Goal: Navigation & Orientation: Understand site structure

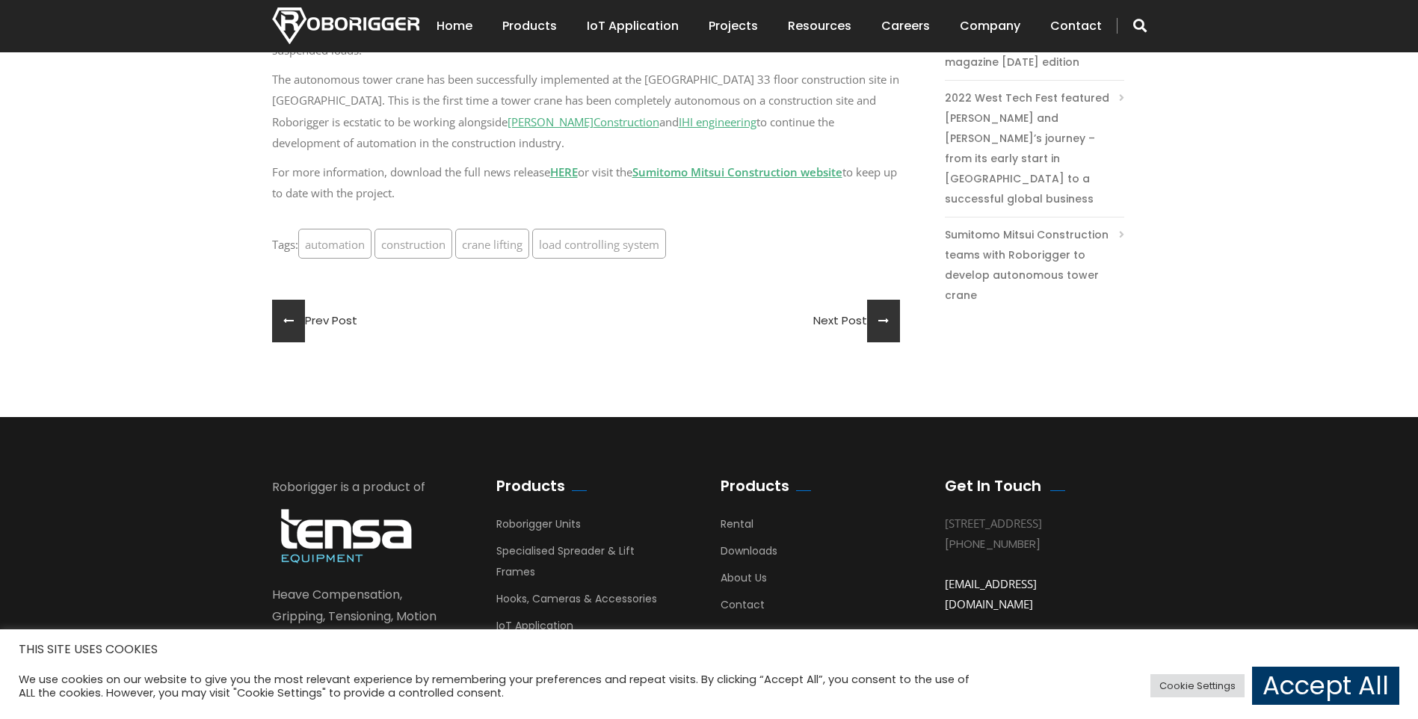
scroll to position [1047, 0]
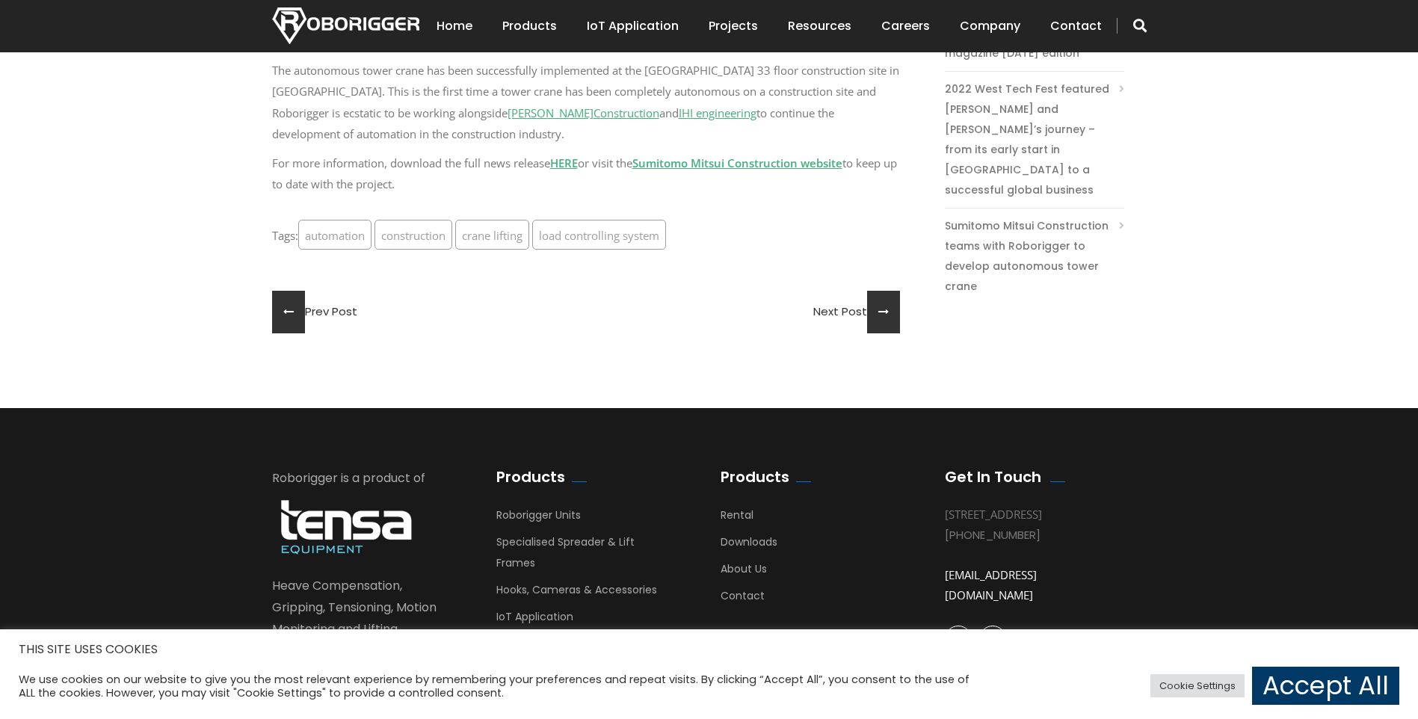
click at [569, 160] on link "HERE" at bounding box center [564, 163] width 28 height 15
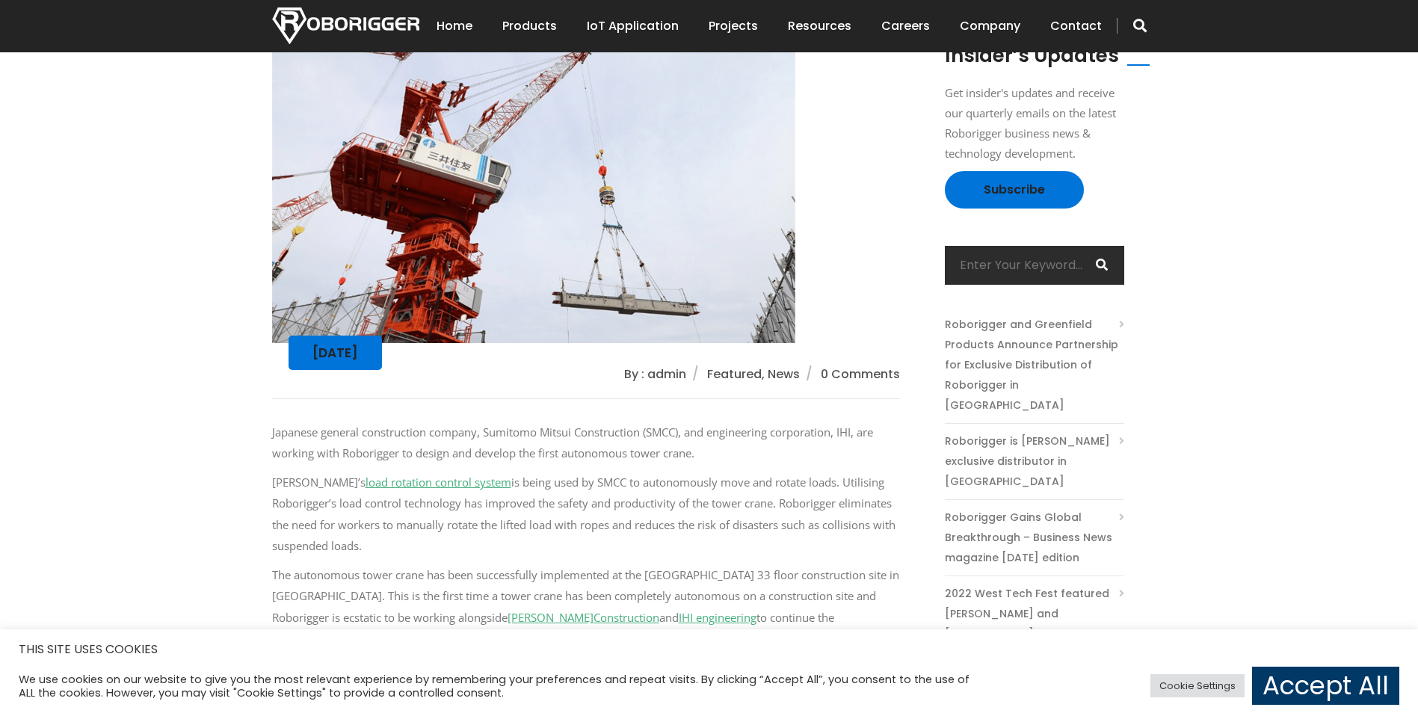
scroll to position [449, 0]
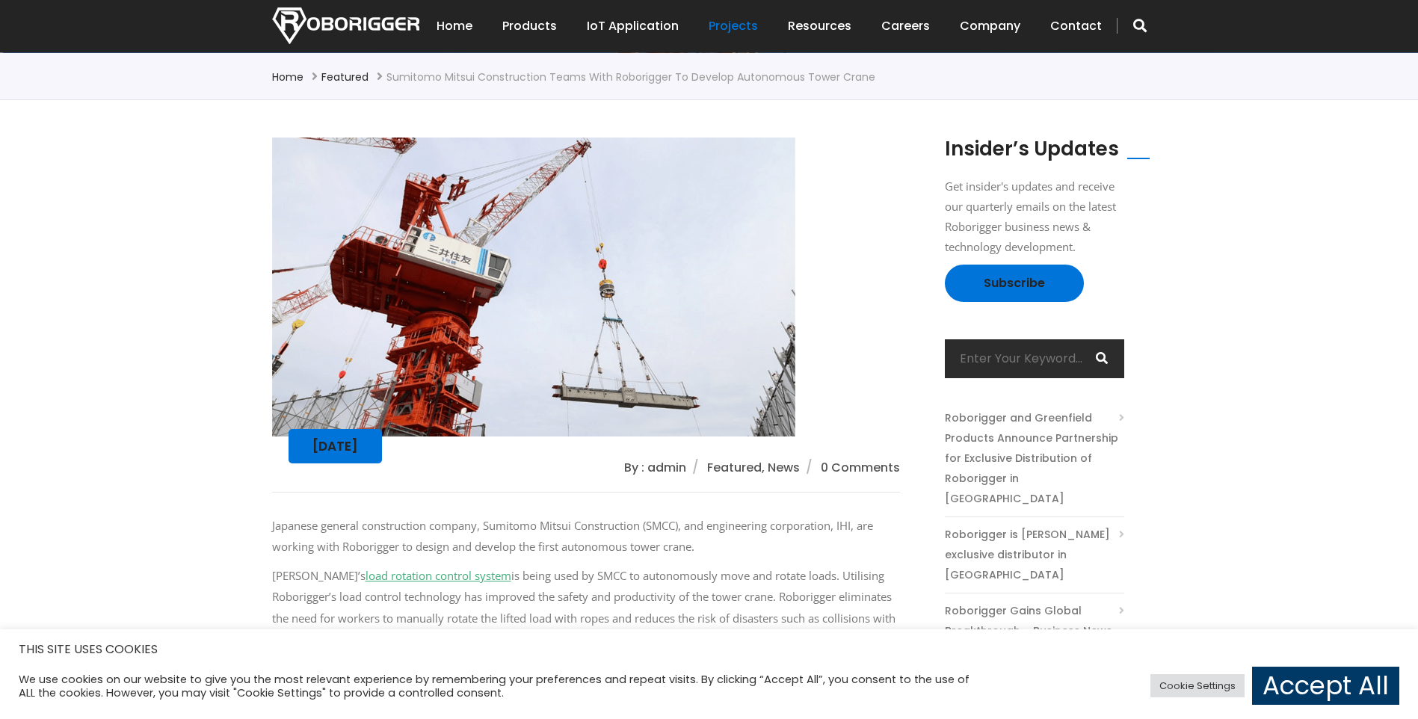
click at [730, 25] on link "Projects" at bounding box center [733, 26] width 49 height 46
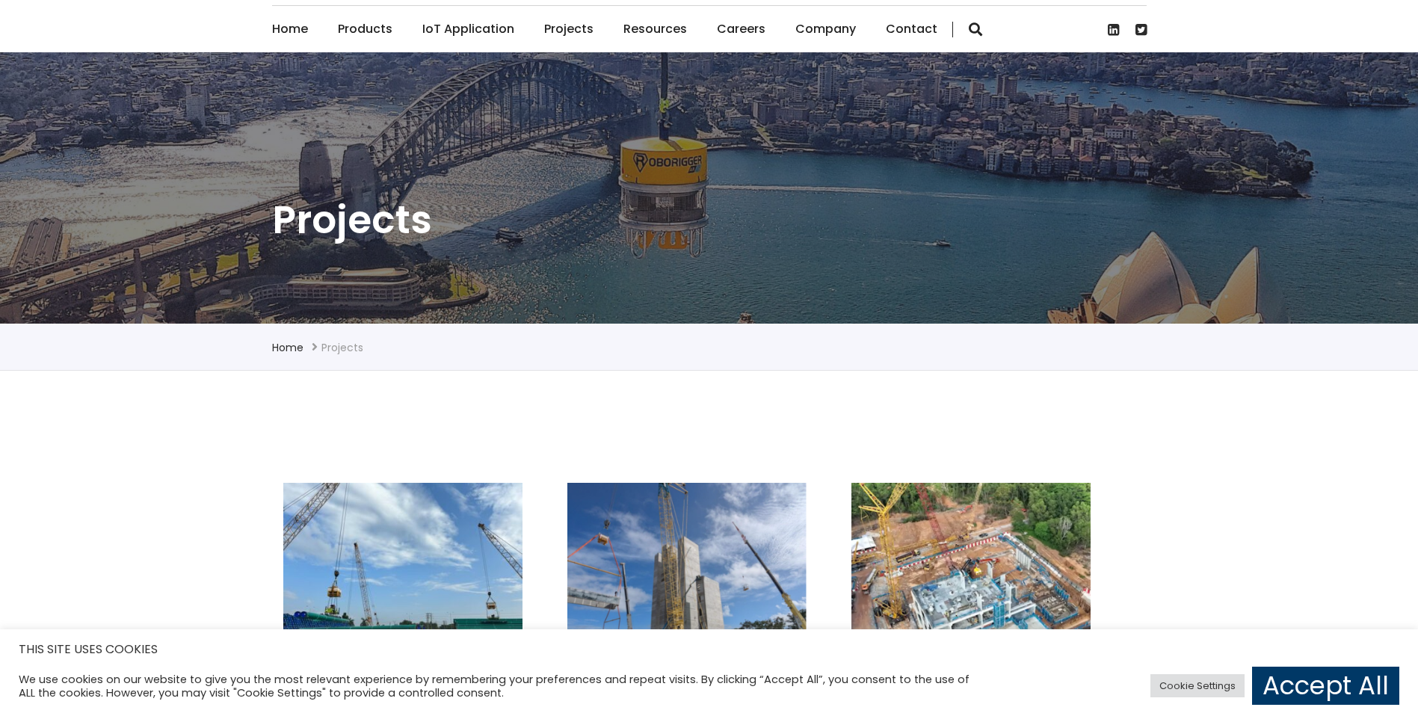
scroll to position [75, 0]
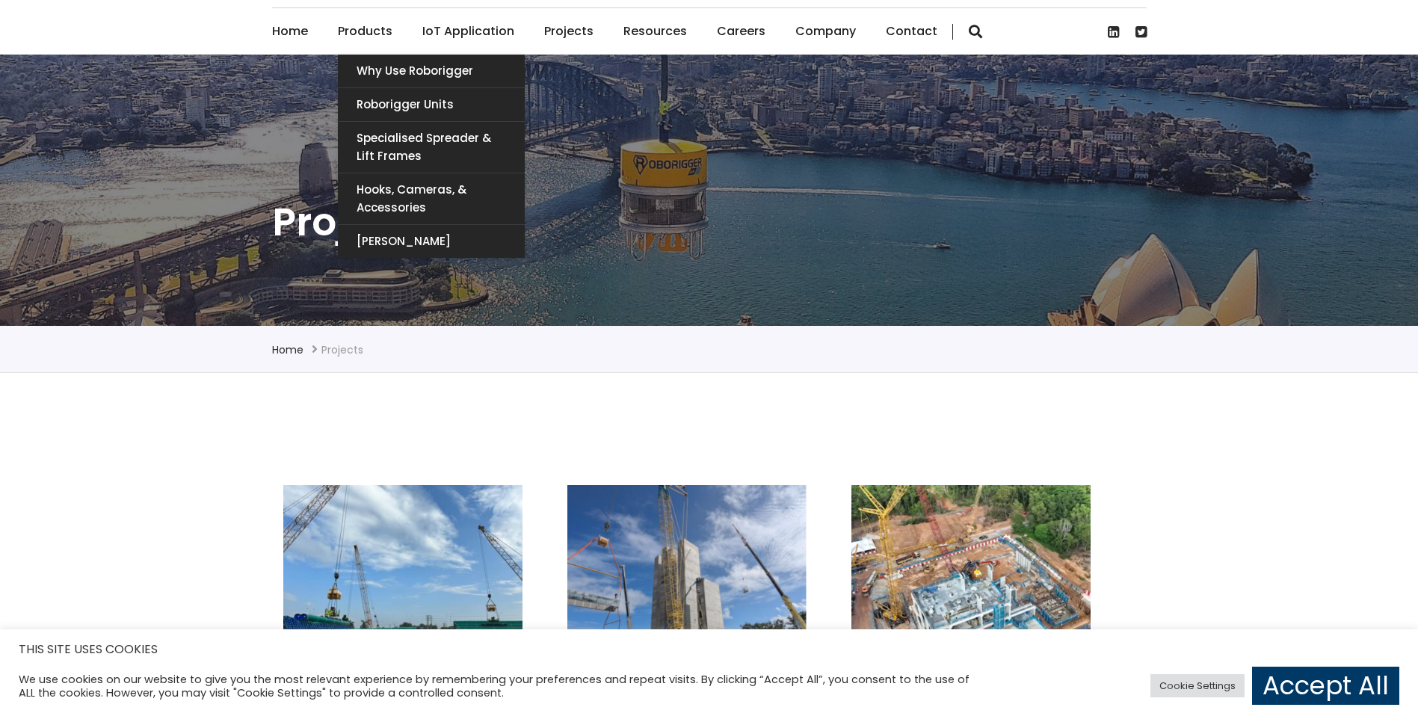
click at [373, 25] on link "Products" at bounding box center [365, 31] width 55 height 46
click at [410, 135] on link "Specialised Spreader & Lift Frames" at bounding box center [431, 147] width 187 height 51
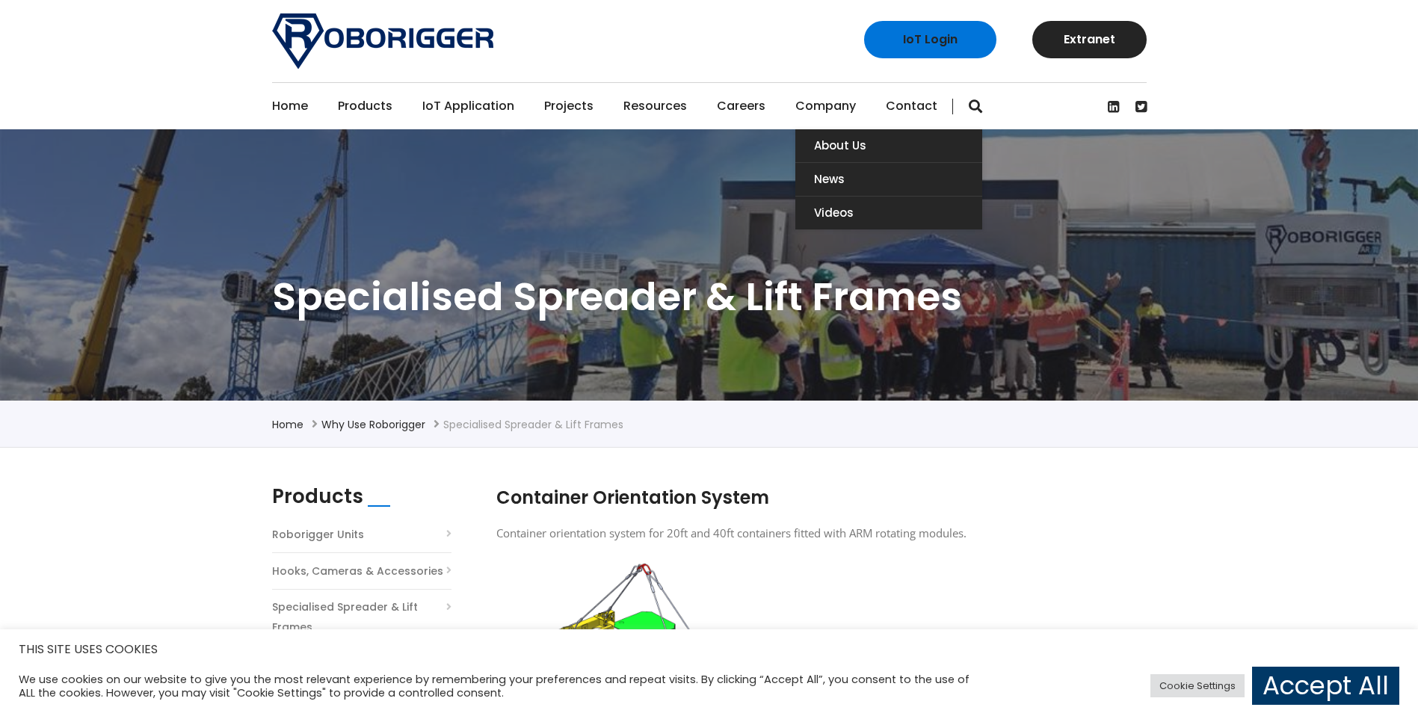
click at [830, 107] on link "Company" at bounding box center [825, 106] width 61 height 46
